Goal: Information Seeking & Learning: Learn about a topic

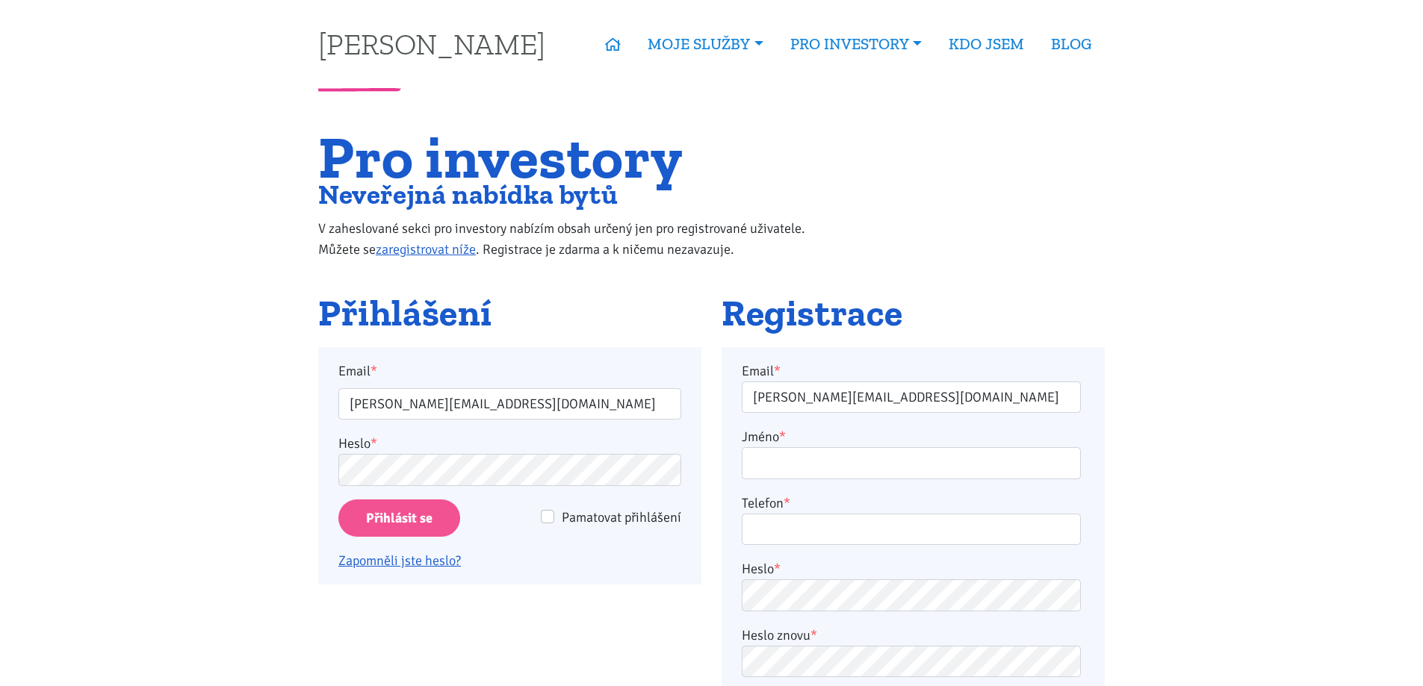
scroll to position [224, 0]
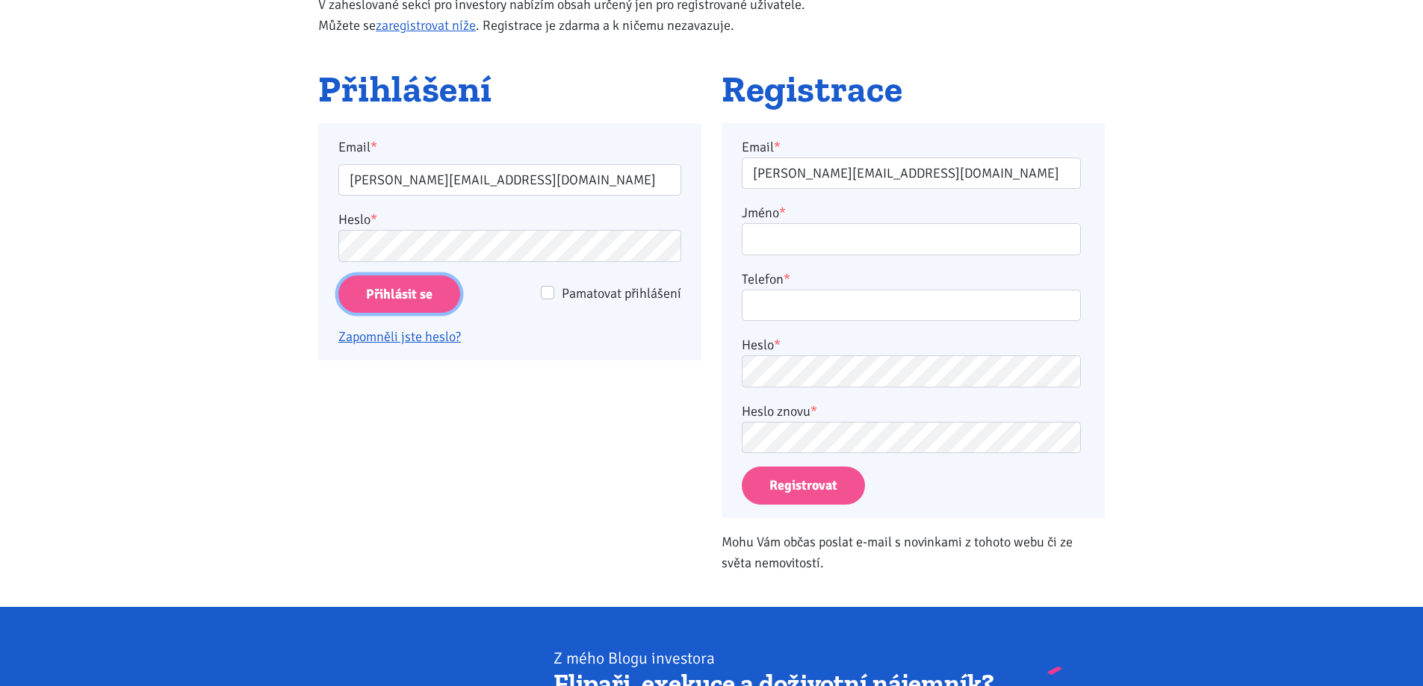
click at [410, 293] on input "Přihlásit se" at bounding box center [399, 295] width 122 height 38
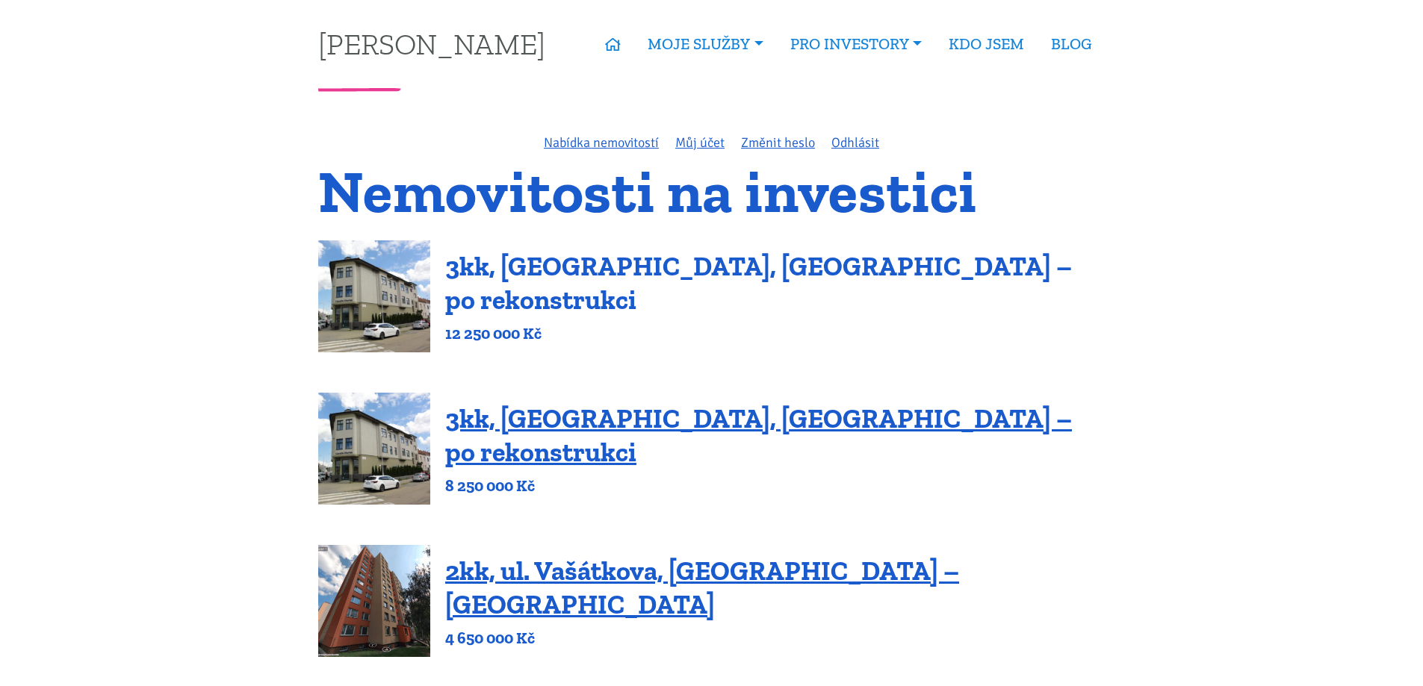
click at [665, 289] on link "3kk, [GEOGRAPHIC_DATA], [GEOGRAPHIC_DATA] – po rekonstrukci" at bounding box center [758, 283] width 627 height 66
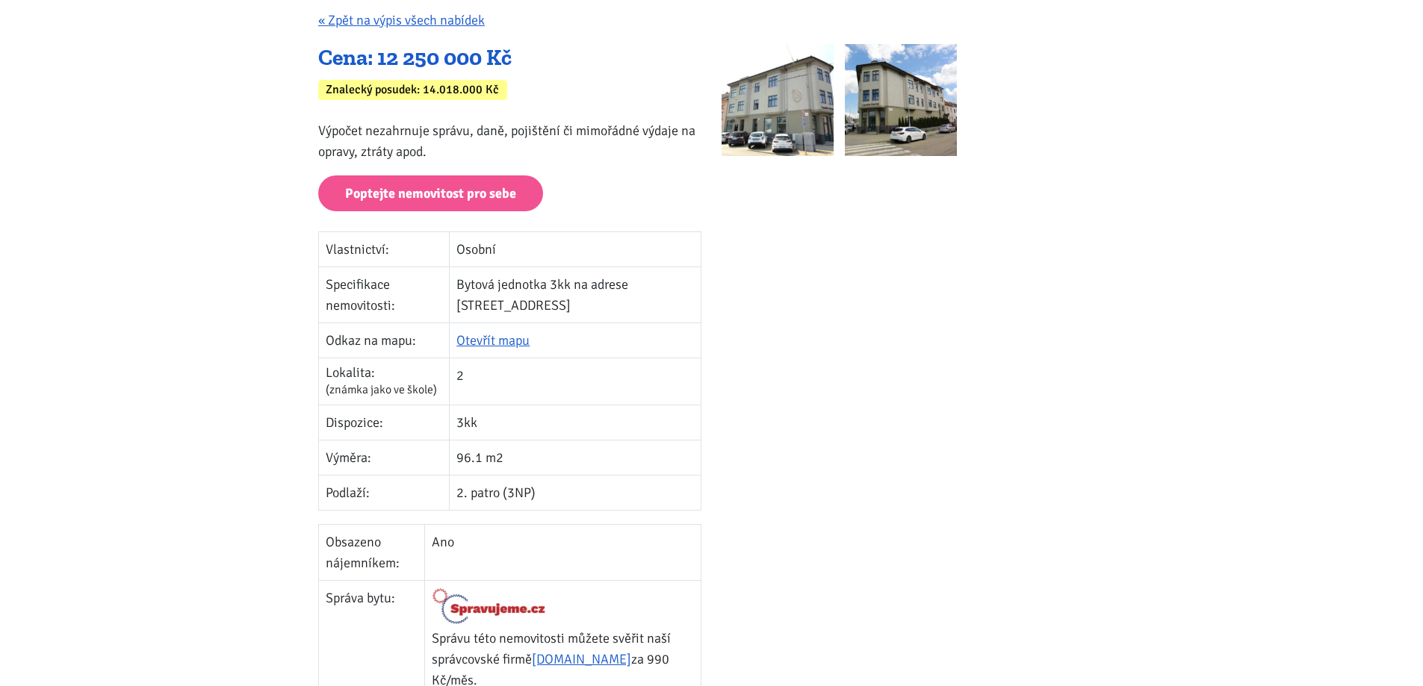
scroll to position [448, 0]
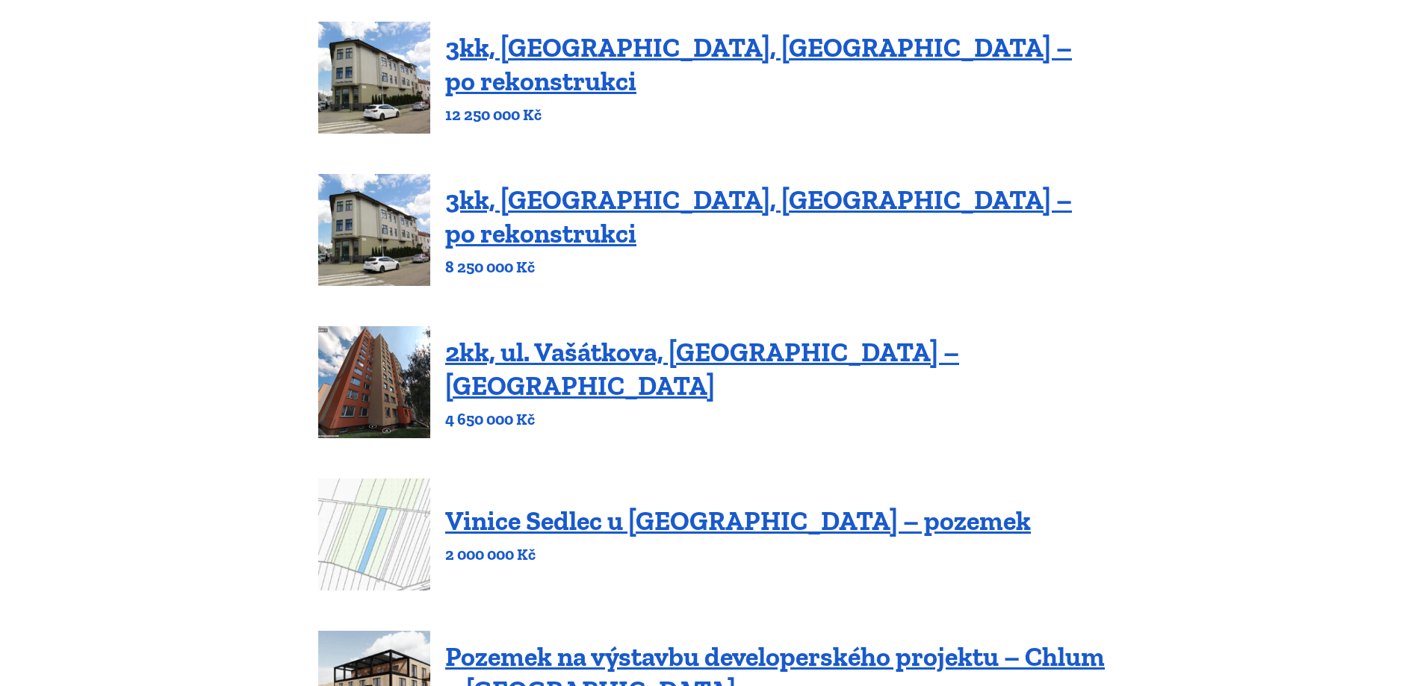
scroll to position [224, 0]
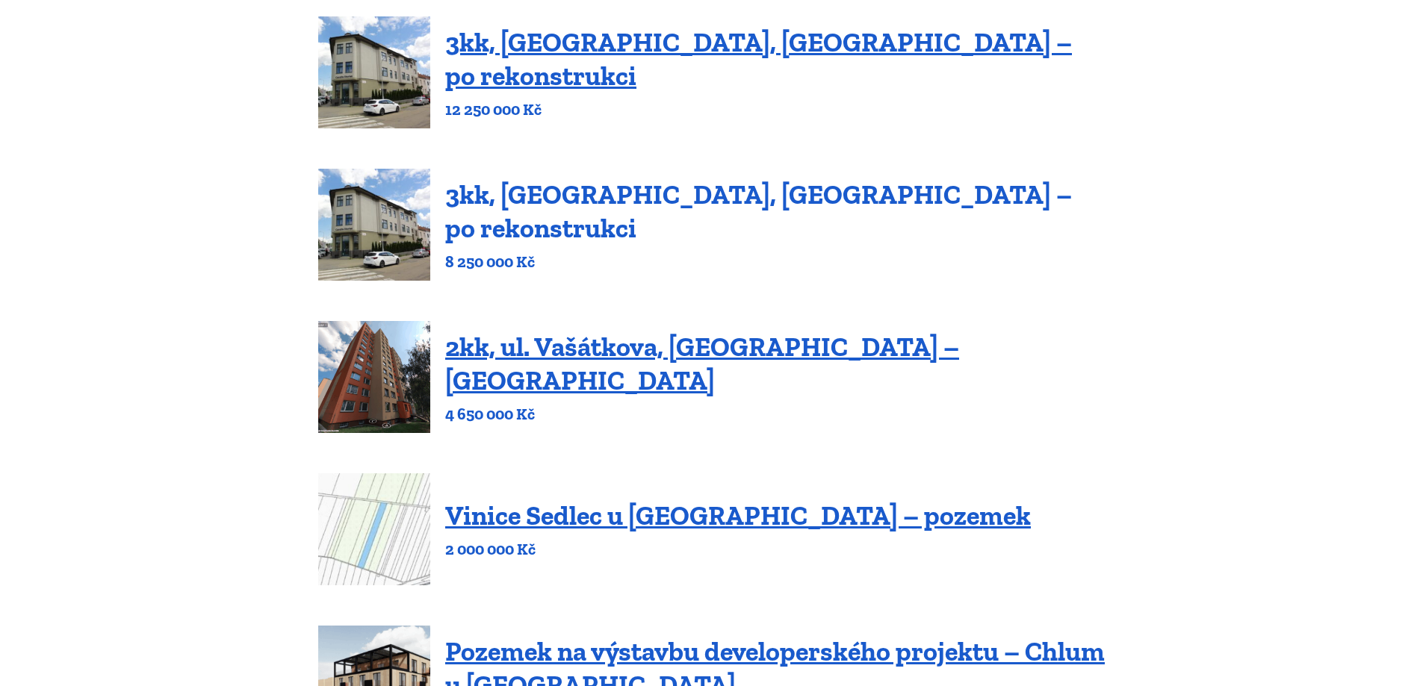
click at [614, 214] on link "3kk, Olomoucká, Brno – po rekonstrukci" at bounding box center [758, 211] width 627 height 66
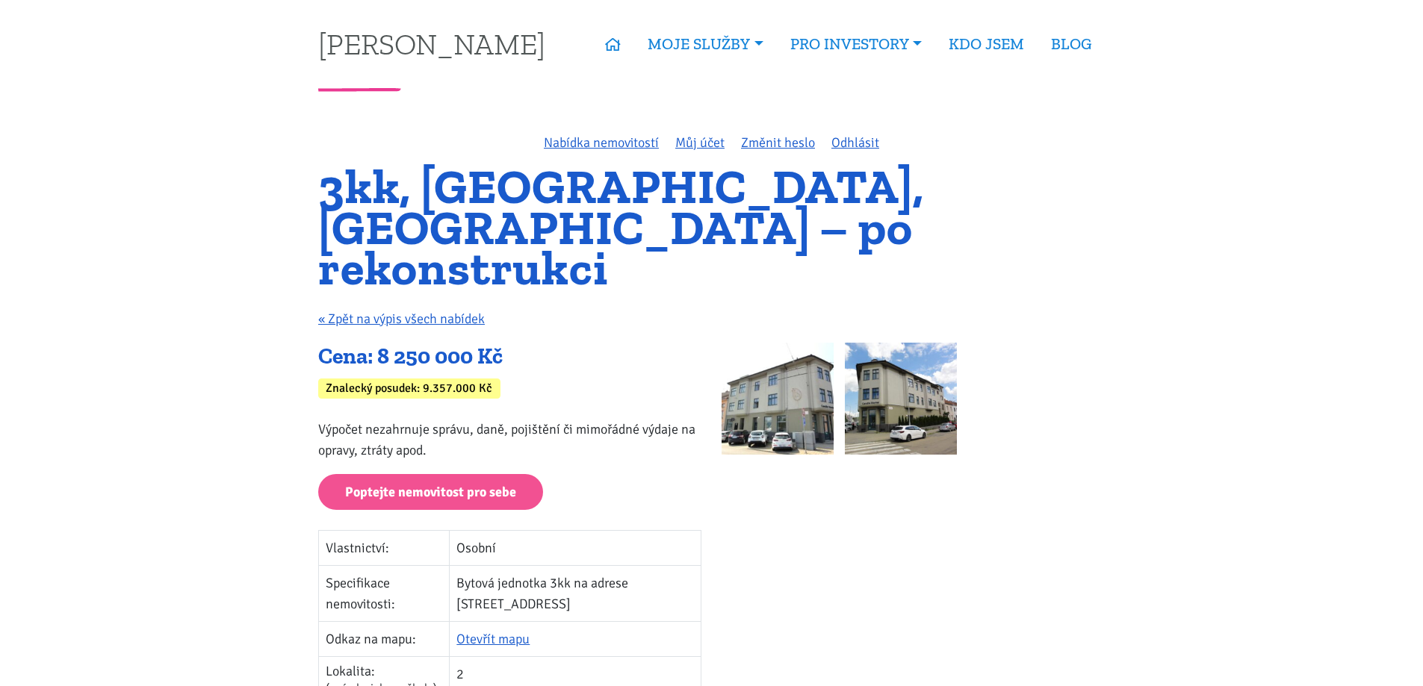
click at [887, 350] on img at bounding box center [901, 399] width 112 height 112
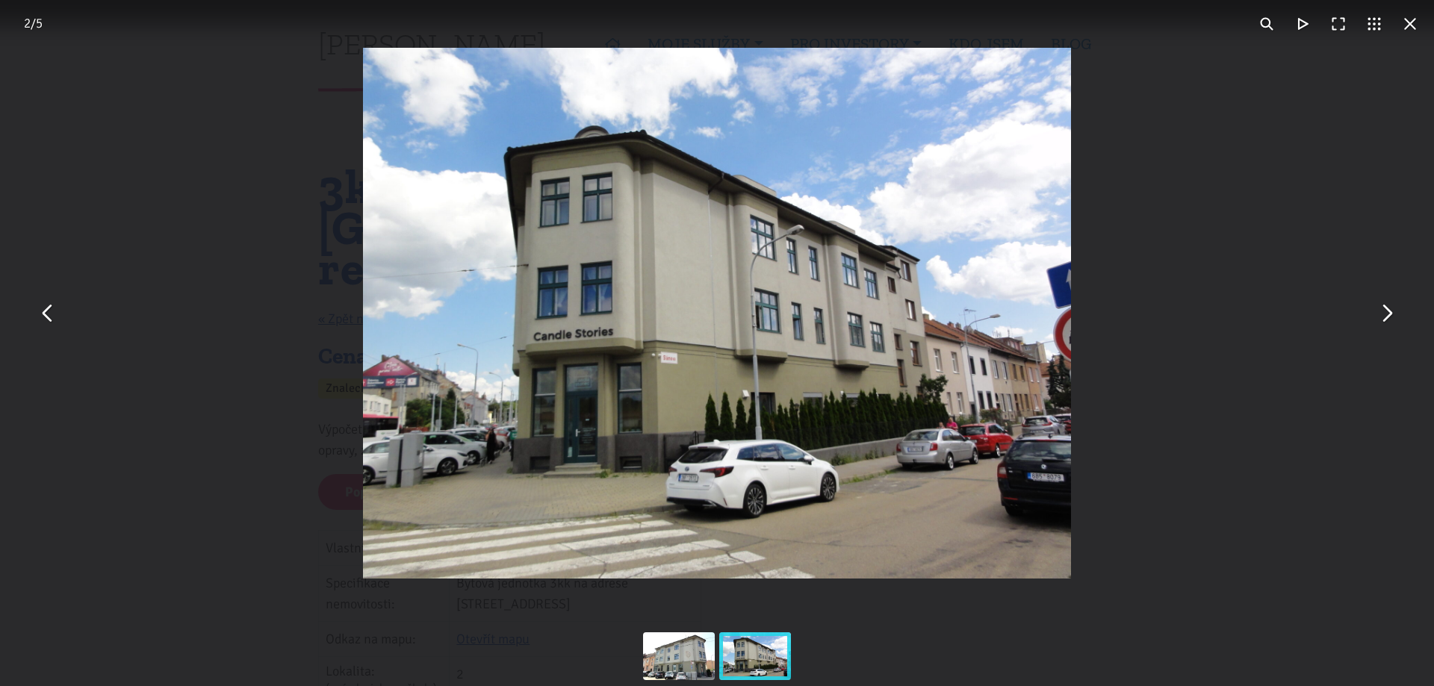
click at [1391, 326] on button "You can close this modal content with the ESC key" at bounding box center [1386, 314] width 36 height 36
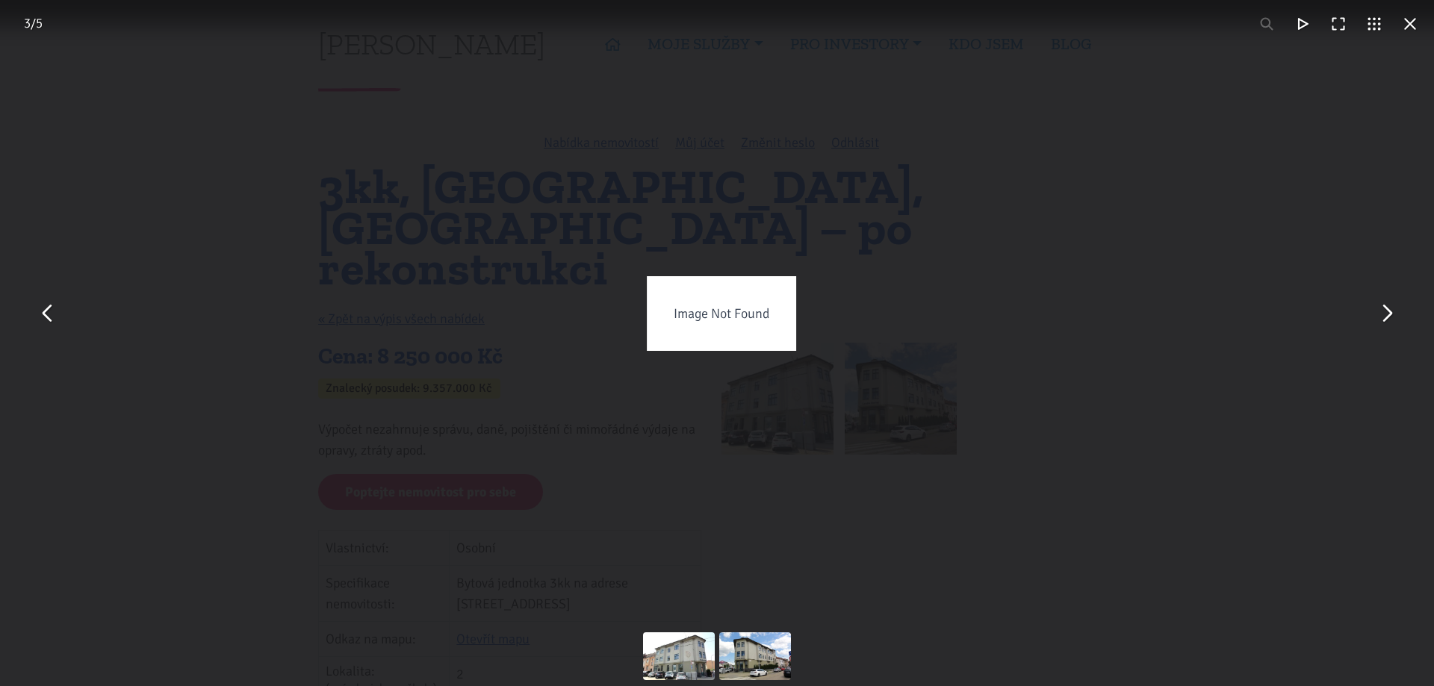
click at [1390, 321] on button "You can close this modal content with the ESC key" at bounding box center [1386, 314] width 36 height 36
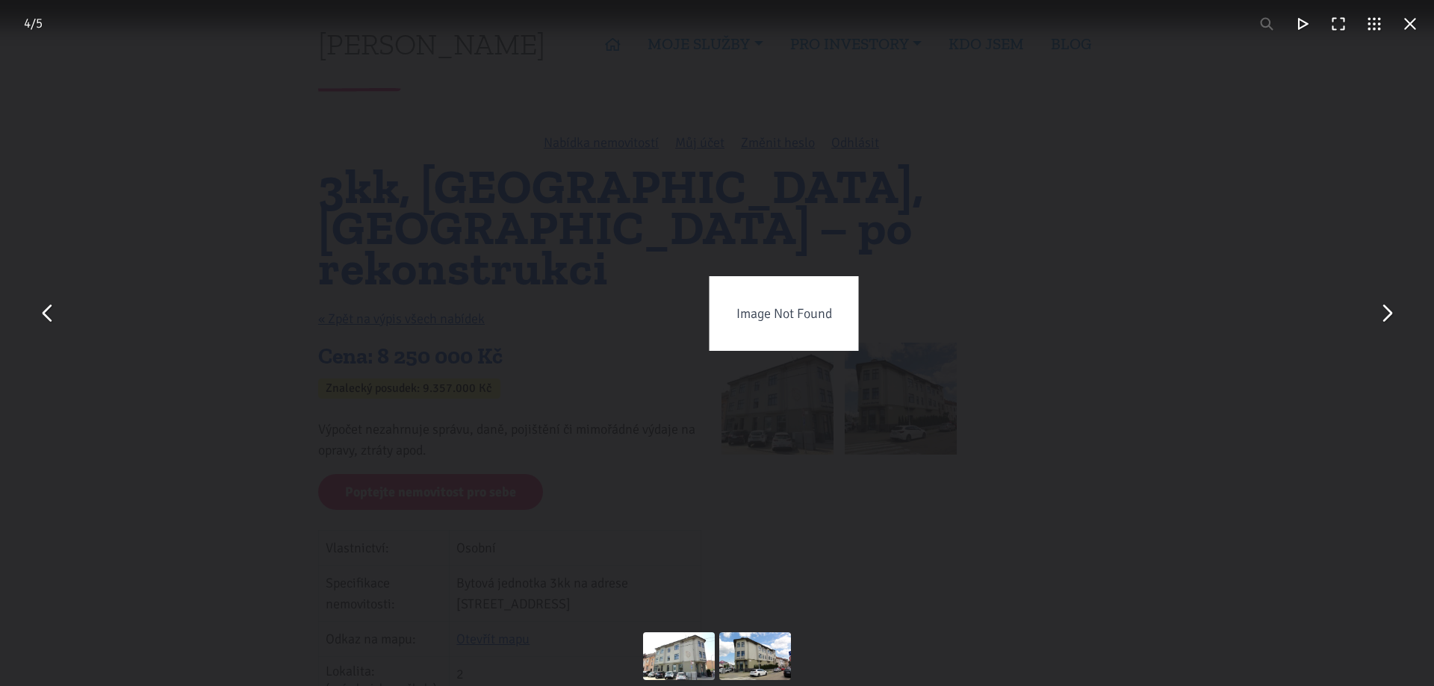
click at [1279, 292] on div "Image Not Found" at bounding box center [784, 313] width 1434 height 627
